Goal: Information Seeking & Learning: Learn about a topic

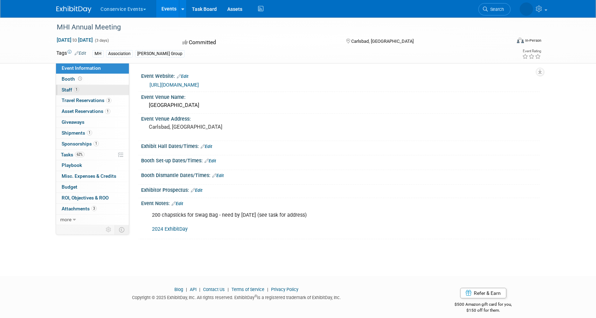
click at [93, 91] on link "1 Staff 1" at bounding box center [92, 90] width 73 height 11
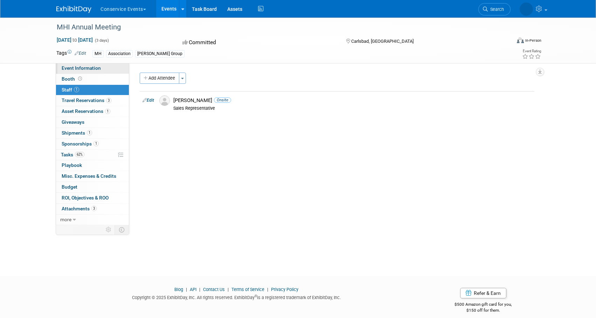
click at [98, 68] on span "Event Information" at bounding box center [81, 68] width 39 height 6
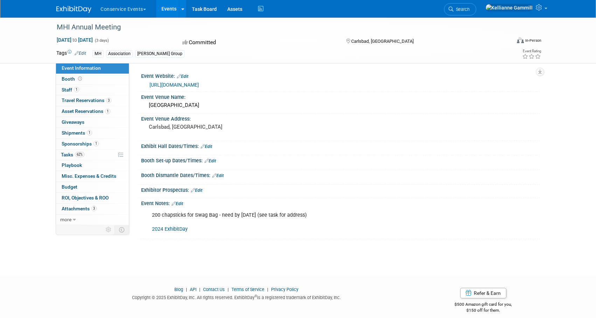
click at [177, 82] on link "[URL][DOMAIN_NAME]" at bounding box center [174, 85] width 49 height 6
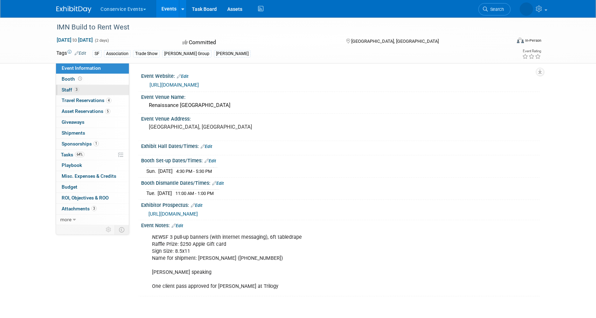
click at [86, 90] on link "3 Staff 3" at bounding box center [92, 90] width 73 height 11
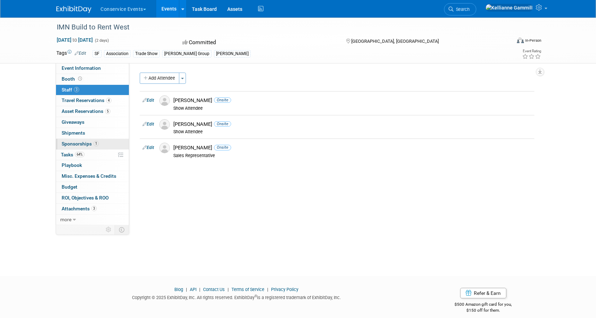
click at [90, 139] on link "1 Sponsorships 1" at bounding box center [92, 144] width 73 height 11
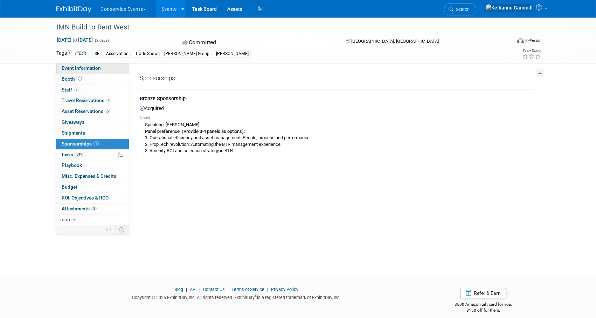
click at [79, 66] on span "Event Information" at bounding box center [81, 68] width 39 height 6
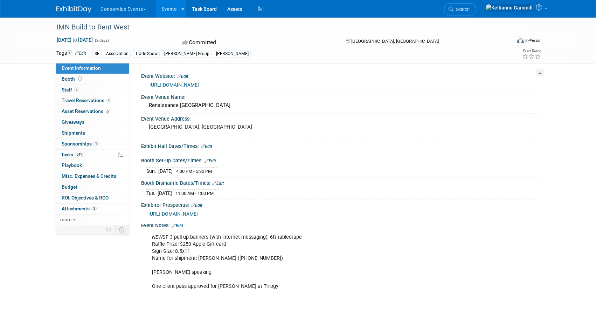
click at [199, 85] on link "https://informaconnect.com/imn-btr-fall/" at bounding box center [174, 85] width 49 height 6
